Goal: Task Accomplishment & Management: Complete application form

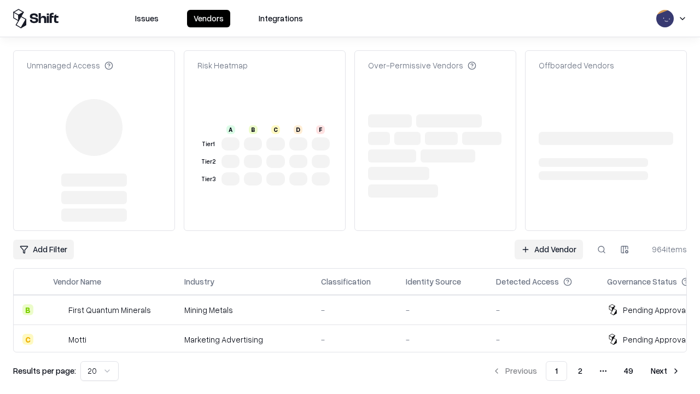
click at [549, 240] on link "Add Vendor" at bounding box center [549, 250] width 68 height 20
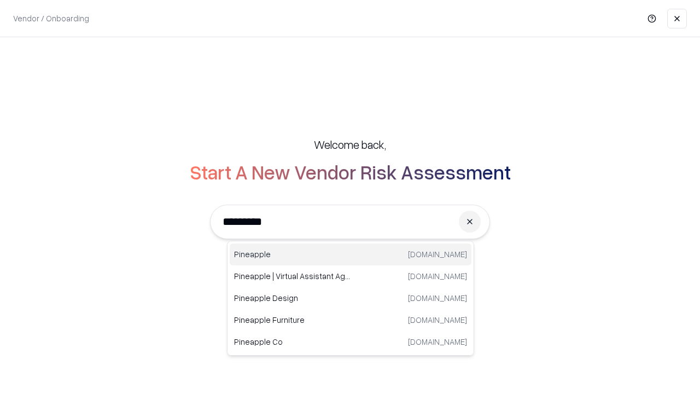
click at [351, 254] on div "Pineapple [DOMAIN_NAME]" at bounding box center [351, 255] width 242 height 22
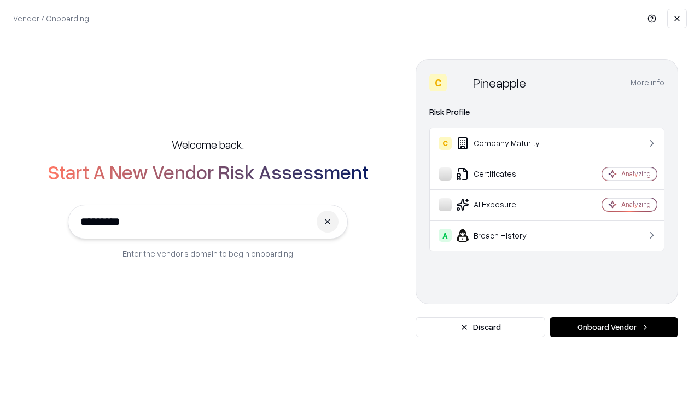
type input "*********"
click at [614, 327] on button "Onboard Vendor" at bounding box center [614, 327] width 129 height 20
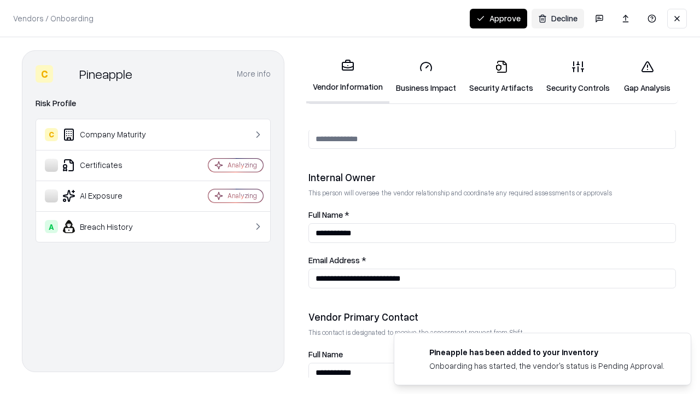
scroll to position [567, 0]
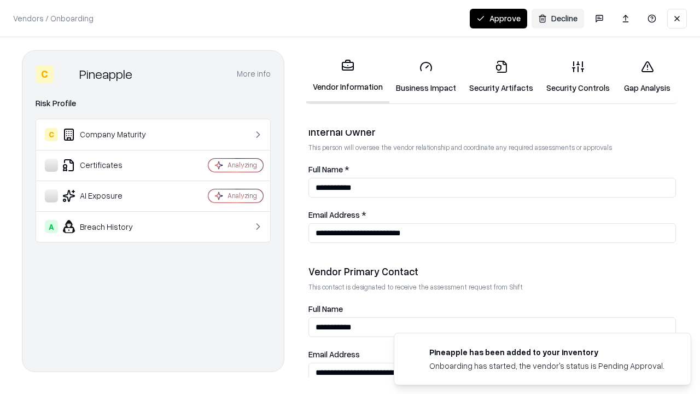
click at [426, 77] on link "Business Impact" at bounding box center [426, 76] width 73 height 51
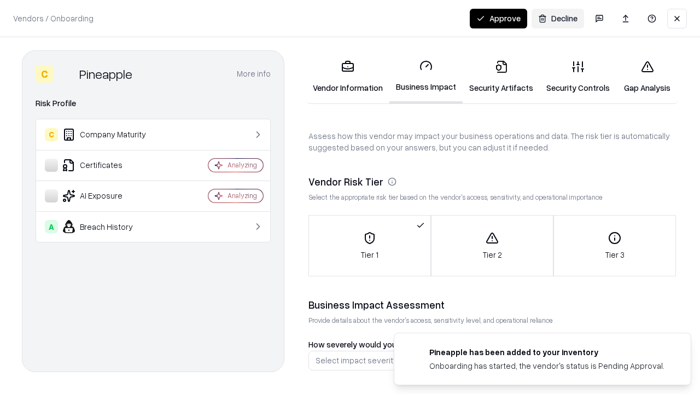
click at [501, 77] on link "Security Artifacts" at bounding box center [501, 76] width 77 height 51
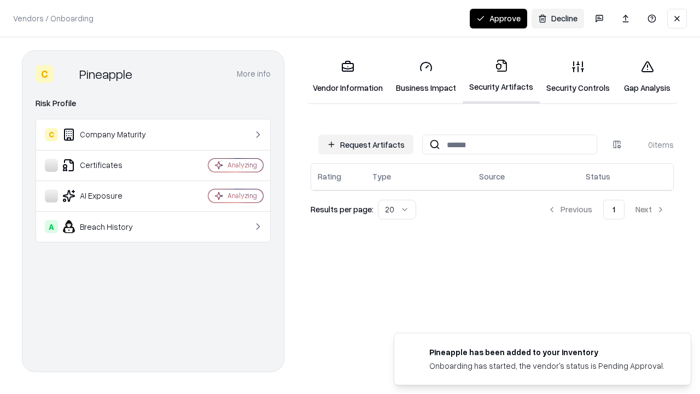
click at [366, 144] on button "Request Artifacts" at bounding box center [365, 145] width 95 height 20
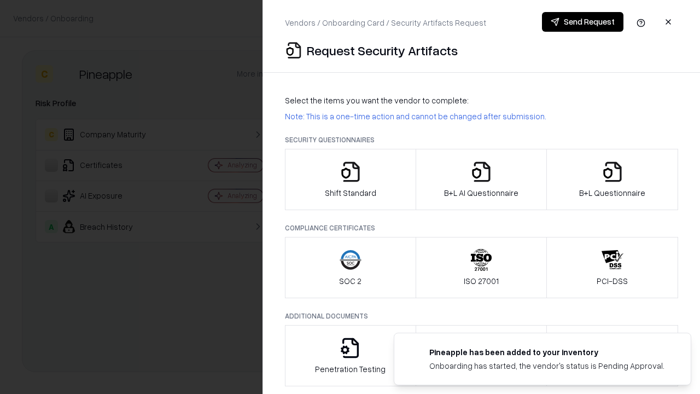
click at [350, 179] on icon "button" at bounding box center [351, 172] width 22 height 22
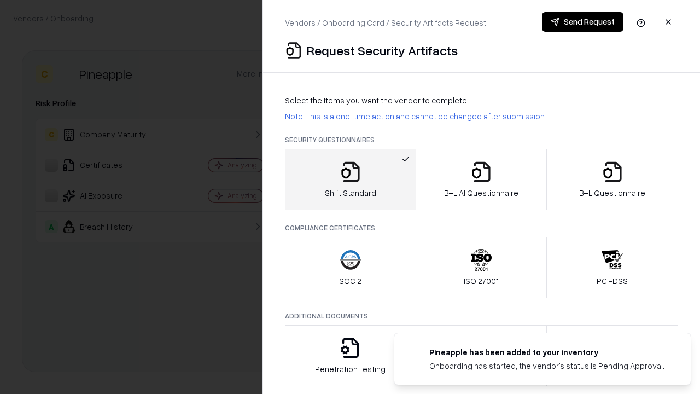
click at [583, 22] on button "Send Request" at bounding box center [583, 22] width 82 height 20
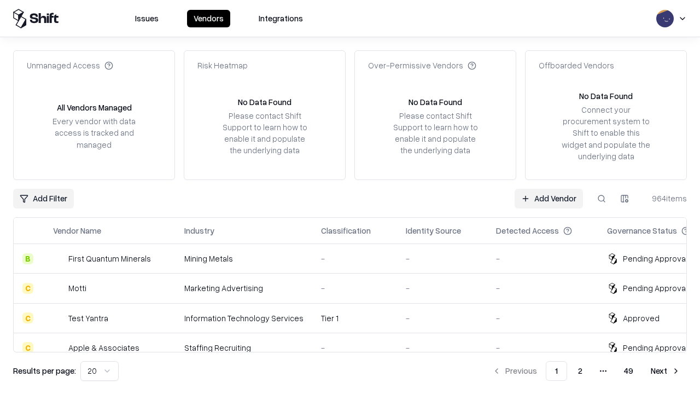
click at [602, 198] on button at bounding box center [602, 199] width 20 height 20
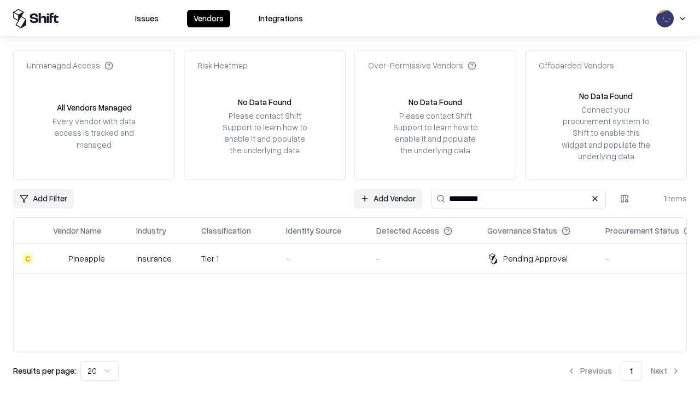
type input "*********"
click at [357, 258] on div "-" at bounding box center [322, 258] width 73 height 11
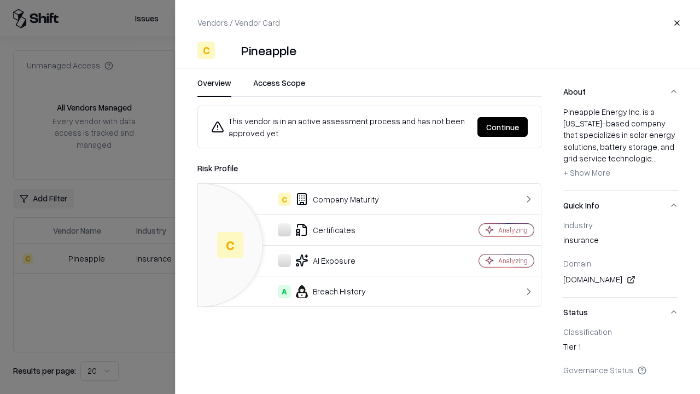
click at [503, 127] on button "Continue" at bounding box center [503, 127] width 50 height 20
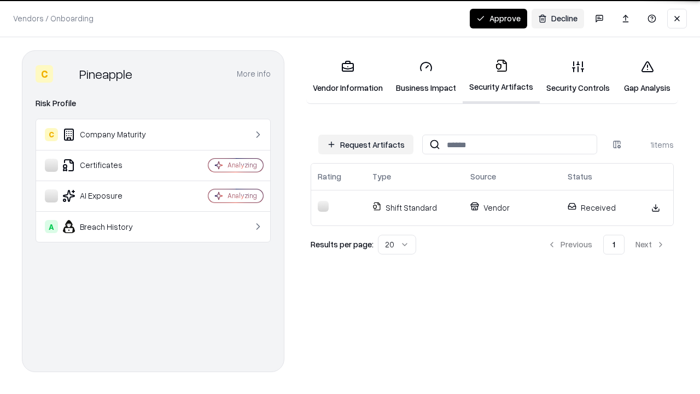
click at [578, 77] on link "Security Controls" at bounding box center [578, 76] width 77 height 51
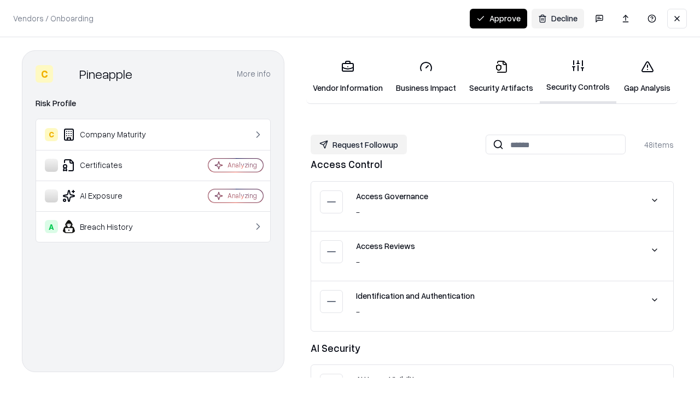
click at [359, 144] on button "Request Followup" at bounding box center [359, 145] width 96 height 20
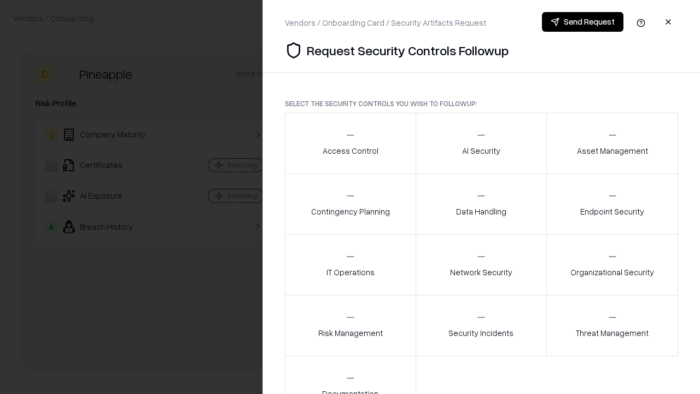
click at [350, 143] on div "Access Control" at bounding box center [351, 143] width 56 height 27
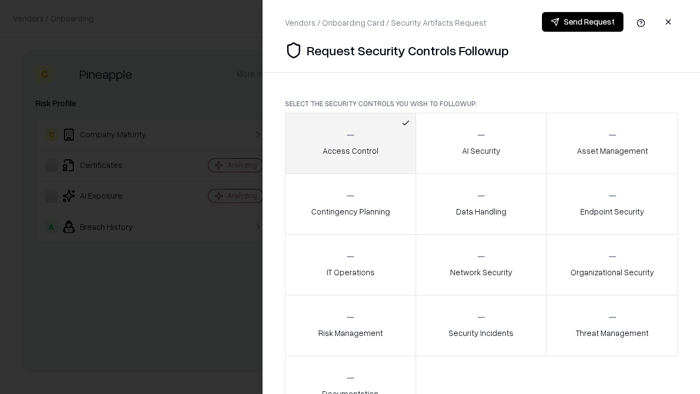
click at [583, 22] on button "Send Request" at bounding box center [583, 22] width 82 height 20
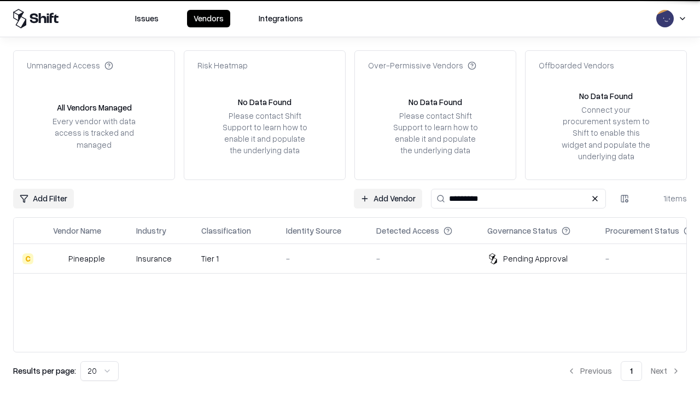
type input "*********"
click at [357, 258] on div "-" at bounding box center [322, 258] width 73 height 11
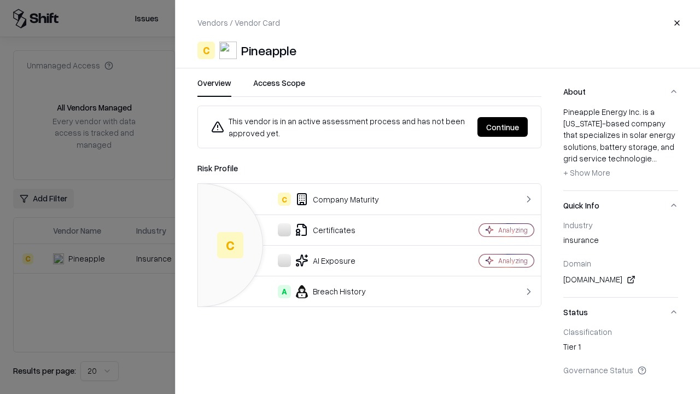
click at [503, 127] on button "Continue" at bounding box center [503, 127] width 50 height 20
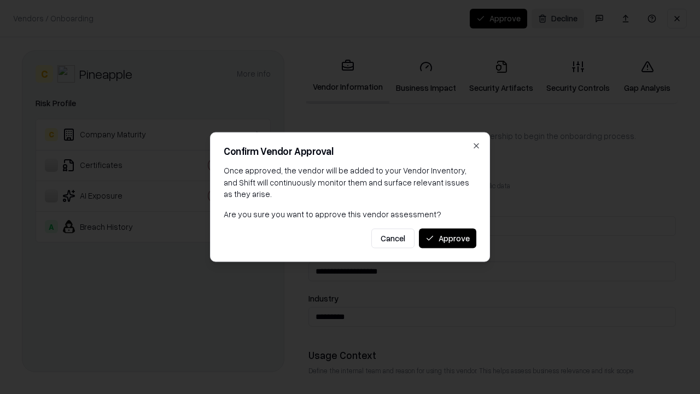
click at [448, 238] on button "Approve" at bounding box center [447, 238] width 57 height 20
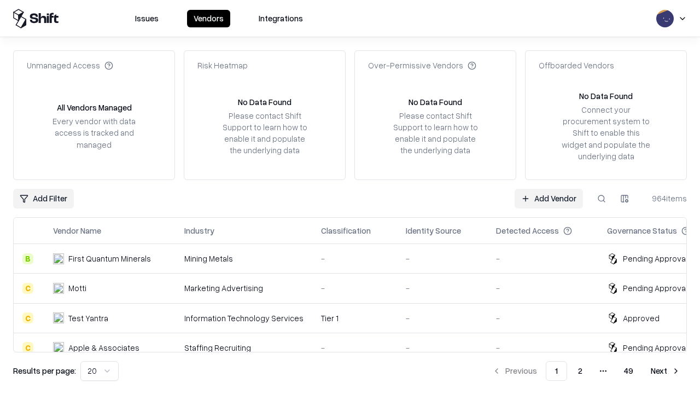
type input "*********"
click at [549, 198] on link "Add Vendor" at bounding box center [549, 199] width 68 height 20
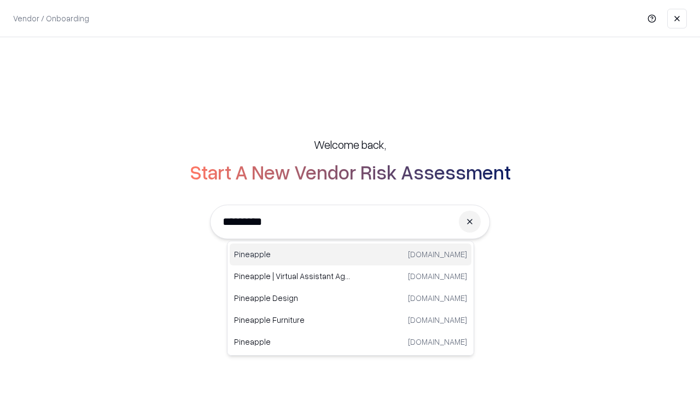
click at [351, 254] on div "Pineapple pineappleenergy.com" at bounding box center [351, 255] width 242 height 22
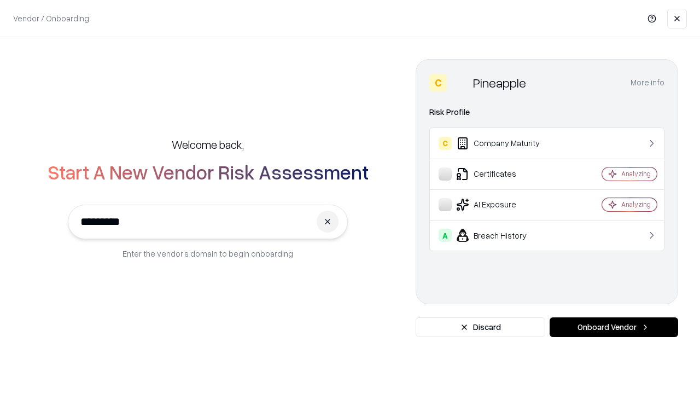
type input "*********"
click at [614, 327] on button "Onboard Vendor" at bounding box center [614, 327] width 129 height 20
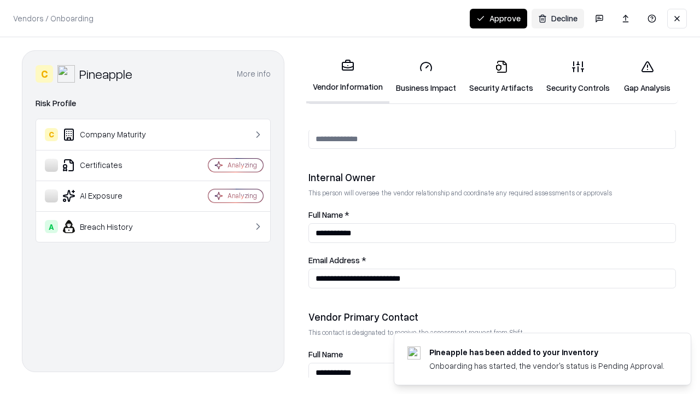
scroll to position [567, 0]
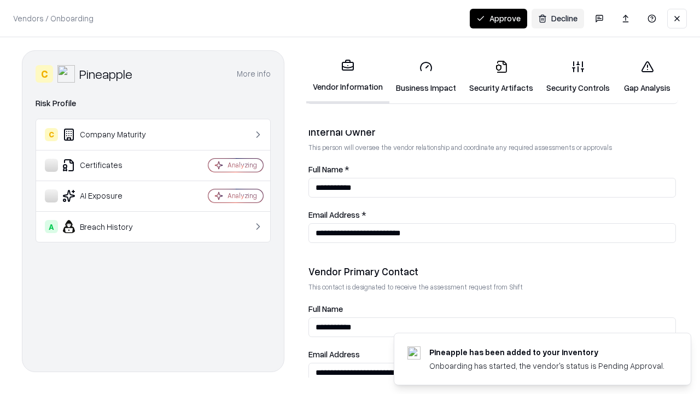
click at [499, 18] on button "Approve" at bounding box center [498, 19] width 57 height 20
